Goal: Transaction & Acquisition: Purchase product/service

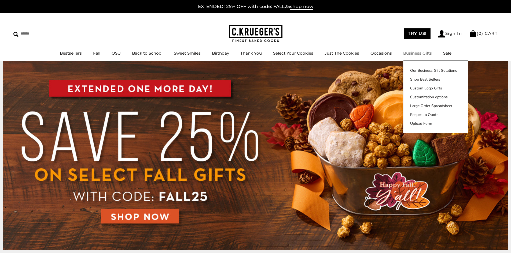
click at [410, 54] on link "Business Gifts" at bounding box center [417, 53] width 29 height 5
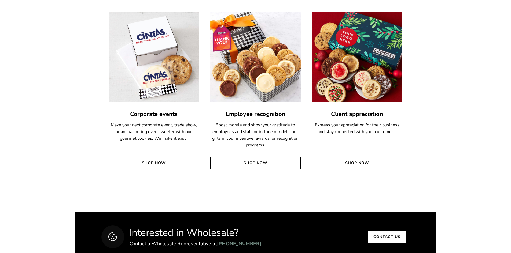
scroll to position [1233, 0]
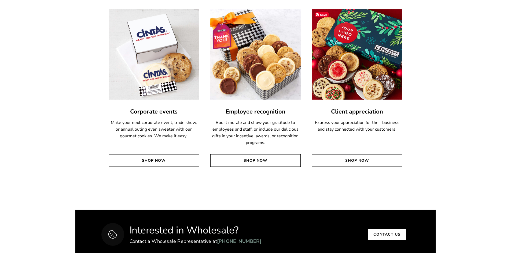
click at [375, 55] on img at bounding box center [356, 54] width 99 height 99
click at [359, 84] on img at bounding box center [356, 54] width 99 height 99
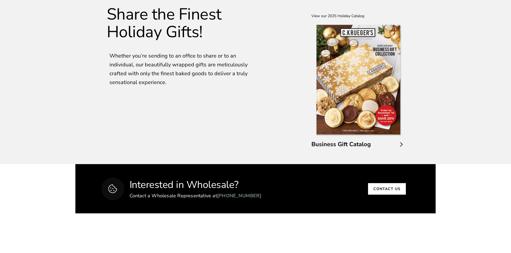
scroll to position [938, 0]
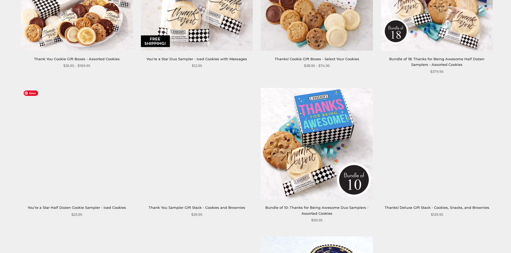
scroll to position [670, 0]
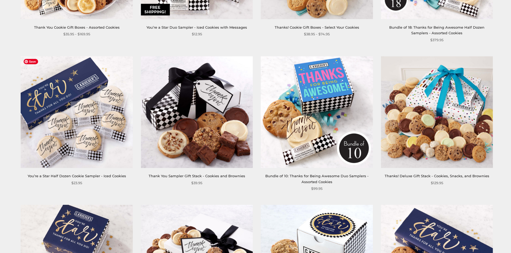
click at [73, 129] on img at bounding box center [77, 112] width 112 height 112
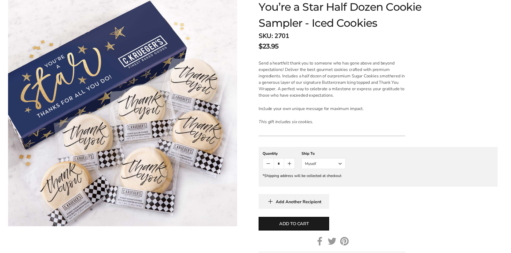
scroll to position [107, 0]
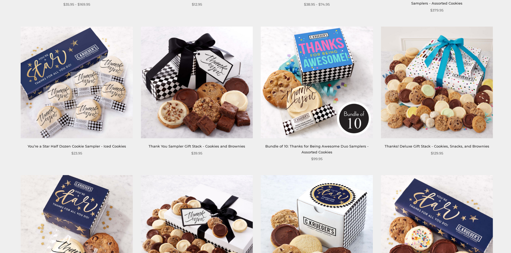
scroll to position [697, 0]
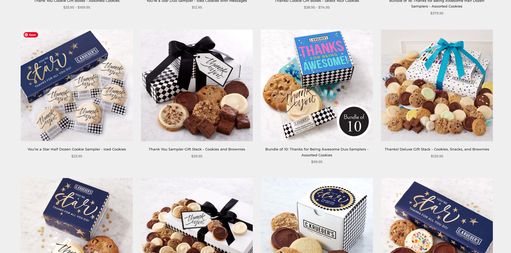
click at [71, 96] on img at bounding box center [77, 85] width 112 height 112
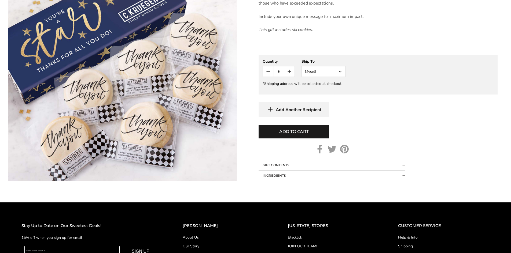
scroll to position [80, 0]
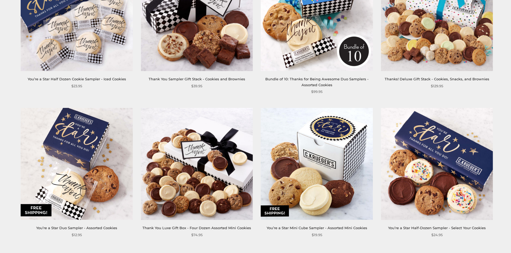
scroll to position [777, 0]
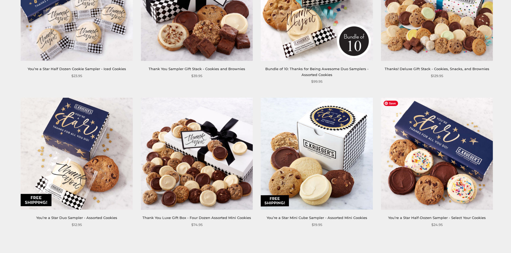
click at [433, 139] on img at bounding box center [437, 154] width 112 height 112
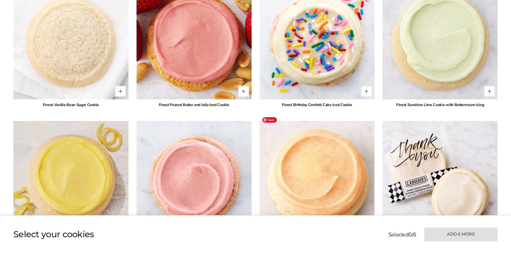
scroll to position [1045, 0]
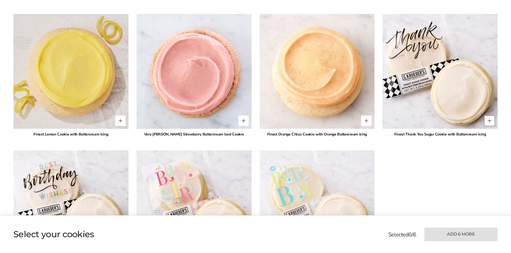
click at [489, 116] on button "Quantity button plus" at bounding box center [489, 121] width 11 height 11
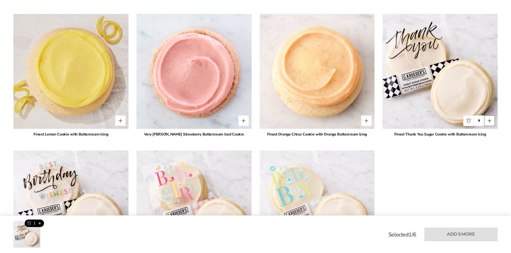
click at [489, 116] on button "Quantity button plus" at bounding box center [489, 121] width 11 height 11
type input "*"
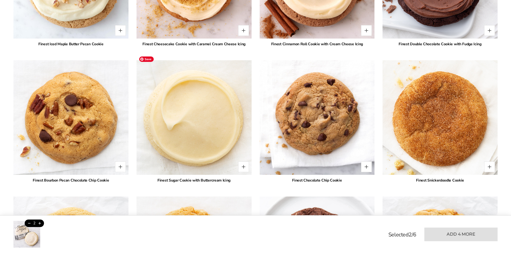
scroll to position [590, 0]
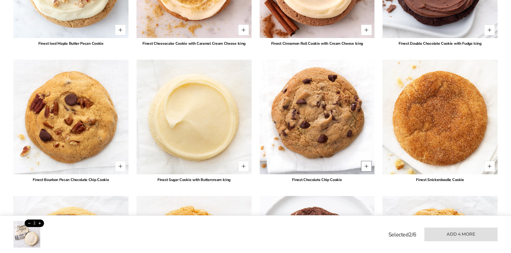
click at [366, 161] on button "Quantity button plus" at bounding box center [366, 166] width 11 height 11
type input "*"
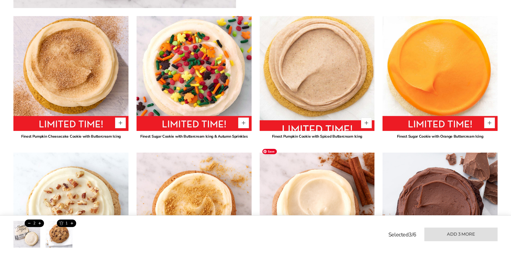
scroll to position [375, 0]
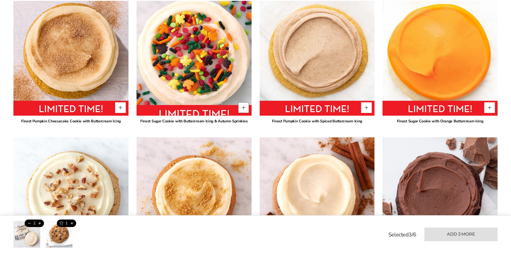
click at [245, 102] on button "Quantity button plus" at bounding box center [243, 107] width 11 height 11
type input "*"
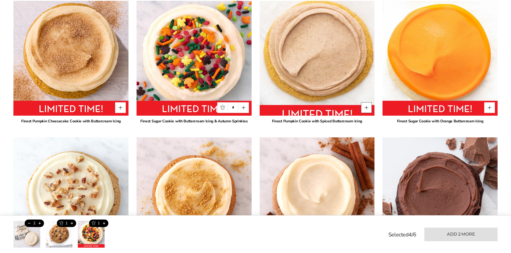
click at [368, 102] on button "Quantity button plus" at bounding box center [366, 107] width 11 height 11
type input "*"
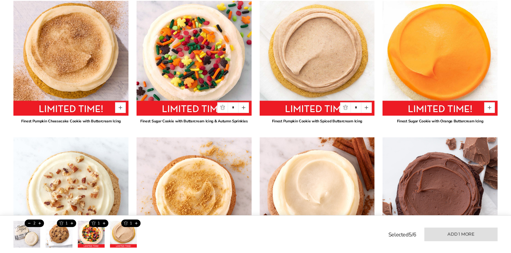
scroll to position [456, 0]
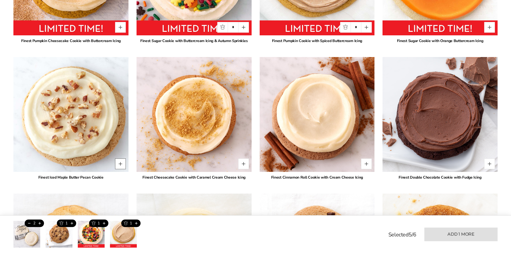
click at [121, 159] on button "Quantity button plus" at bounding box center [120, 164] width 11 height 11
type input "*"
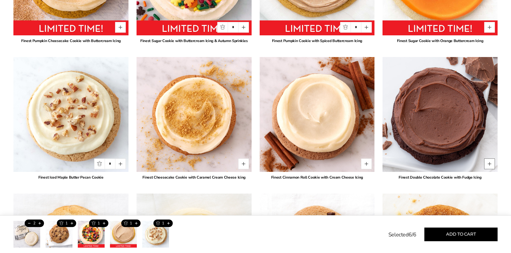
click at [490, 159] on button "Quantity button plus" at bounding box center [489, 164] width 11 height 11
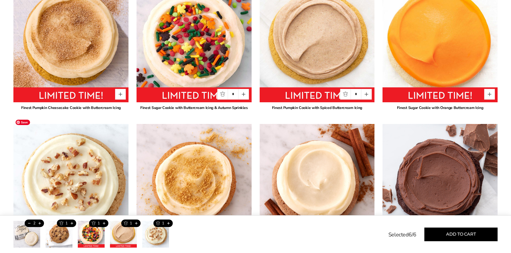
scroll to position [375, 0]
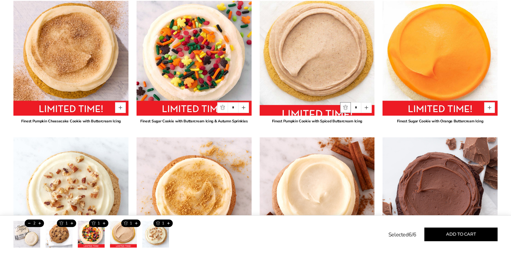
click at [344, 102] on button "Quantity button minus" at bounding box center [345, 107] width 11 height 11
type input "*"
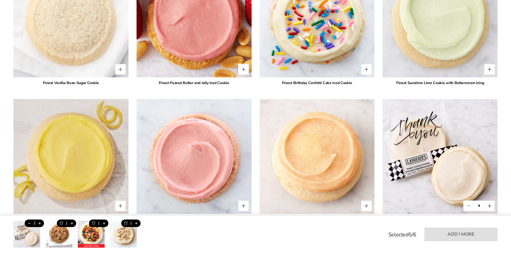
scroll to position [1018, 0]
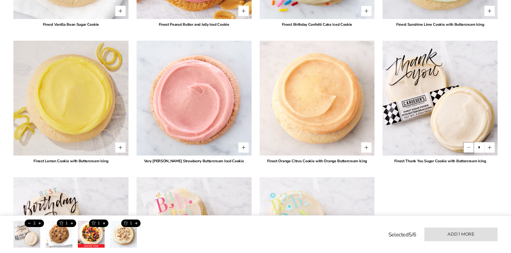
click at [467, 142] on button "Quantity button minus" at bounding box center [468, 147] width 11 height 11
type input "*"
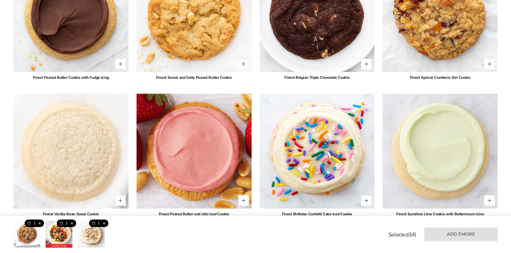
scroll to position [831, 0]
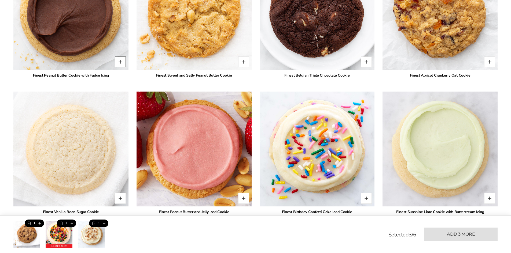
click at [120, 57] on button "Quantity button plus" at bounding box center [120, 62] width 11 height 11
type input "*"
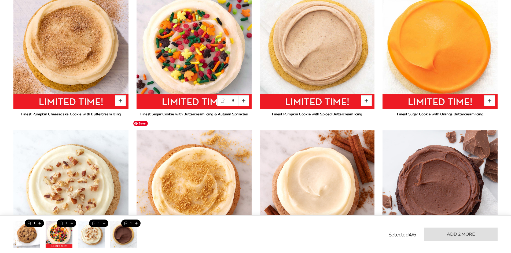
scroll to position [348, 0]
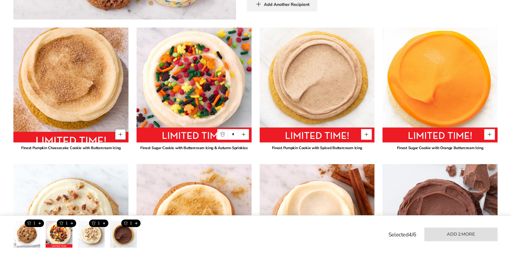
click at [119, 129] on button "Quantity button plus" at bounding box center [120, 134] width 11 height 11
type input "*"
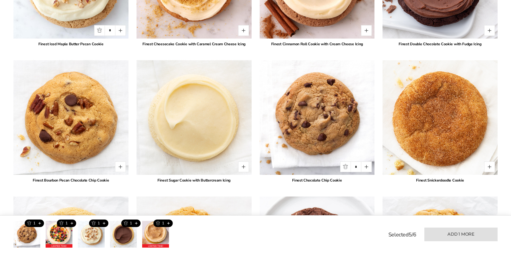
scroll to position [590, 0]
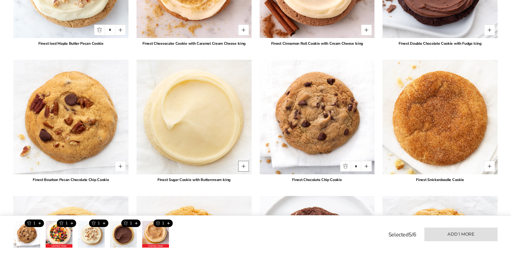
click at [243, 161] on button "Quantity button plus" at bounding box center [243, 166] width 11 height 11
type input "*"
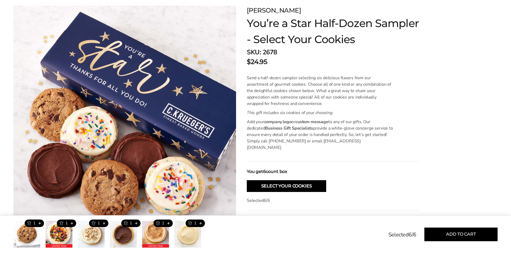
scroll to position [107, 0]
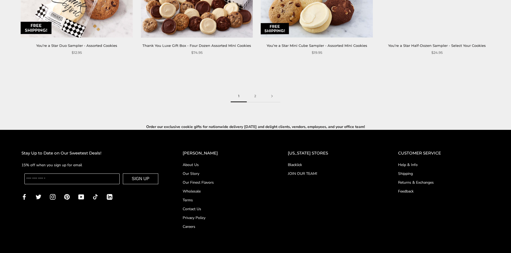
scroll to position [981, 0]
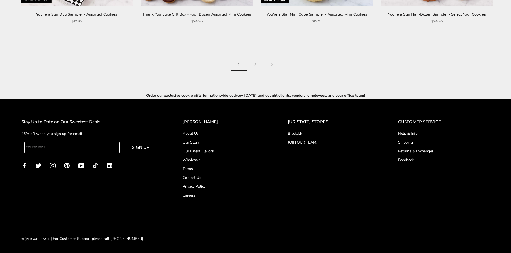
click at [255, 65] on link "2" at bounding box center [255, 65] width 17 height 12
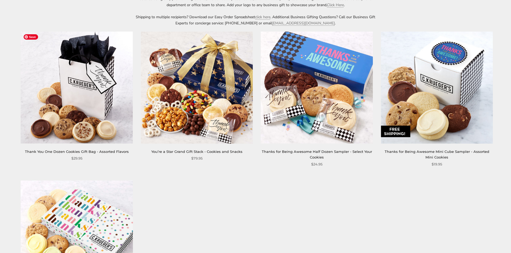
scroll to position [42, 0]
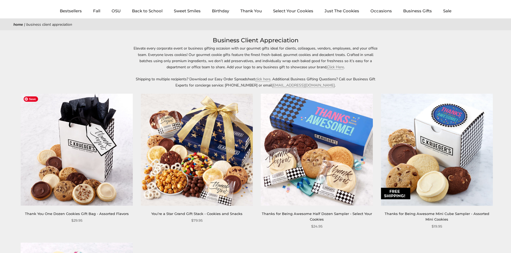
click at [76, 149] on img at bounding box center [77, 150] width 112 height 112
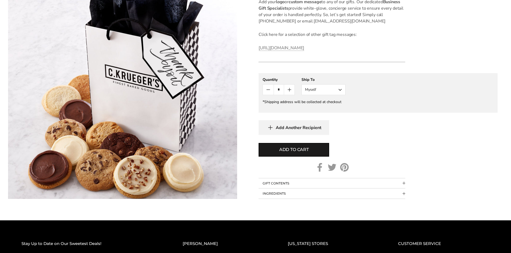
scroll to position [210, 0]
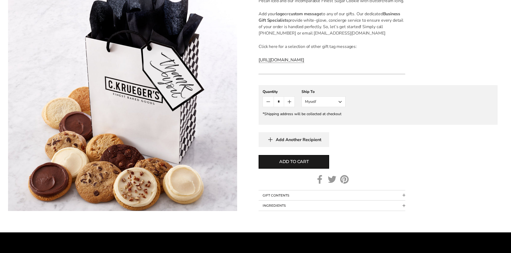
click at [301, 61] on link "[URL][DOMAIN_NAME]" at bounding box center [281, 60] width 46 height 6
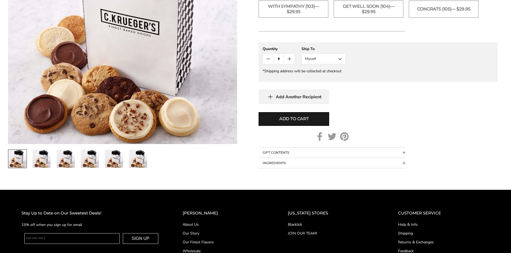
scroll to position [348, 0]
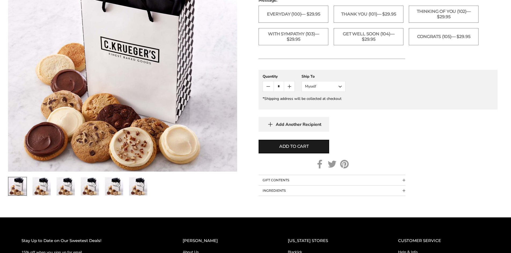
click at [140, 189] on img "6 / 6" at bounding box center [138, 187] width 18 height 18
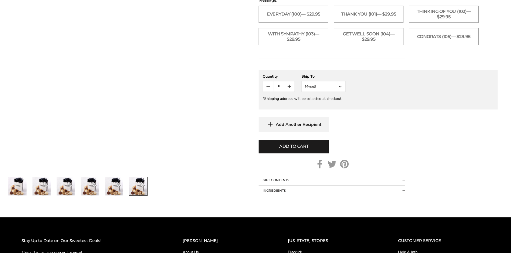
click at [110, 188] on img "5 / 6" at bounding box center [114, 187] width 18 height 18
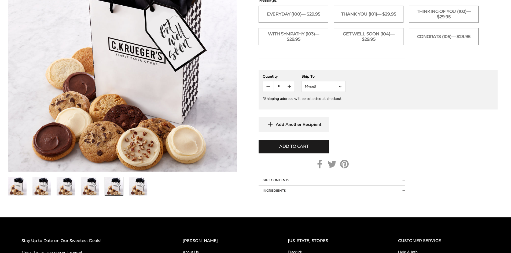
click at [87, 187] on img "4 / 6" at bounding box center [90, 187] width 18 height 18
click at [59, 188] on img "3 / 6" at bounding box center [66, 187] width 18 height 18
click at [40, 188] on img "2 / 6" at bounding box center [41, 187] width 18 height 18
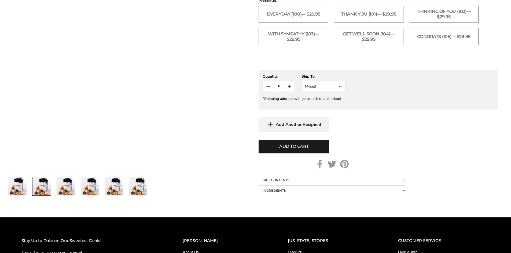
click at [11, 184] on img "1 / 6" at bounding box center [17, 187] width 18 height 18
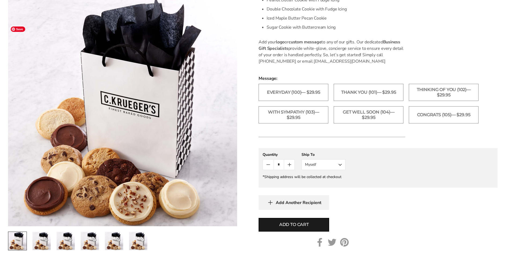
scroll to position [214, 0]
